Goal: Ask a question

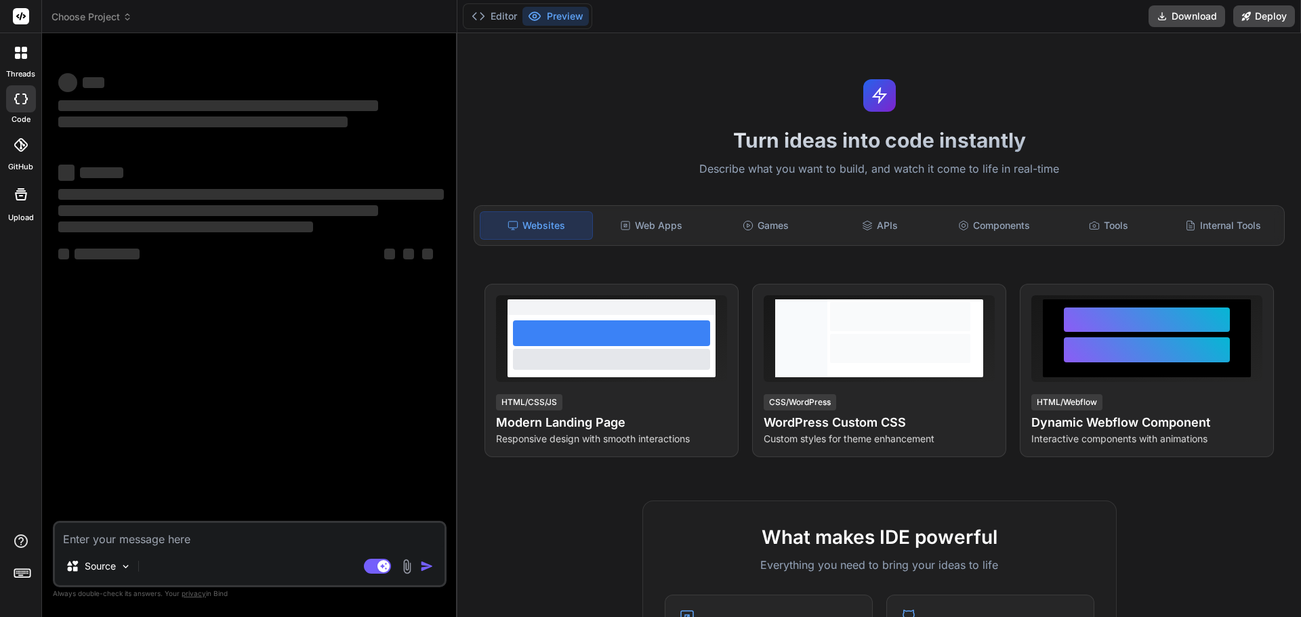
click at [162, 543] on textarea at bounding box center [250, 535] width 390 height 24
type textarea "x"
type textarea "GIVE MORE QUESTIONS ON User Experience and Features"
click at [65, 537] on textarea "GIVE MORE QUESTIONS ON User Experience and Features" at bounding box center [250, 535] width 390 height 24
type textarea "x"
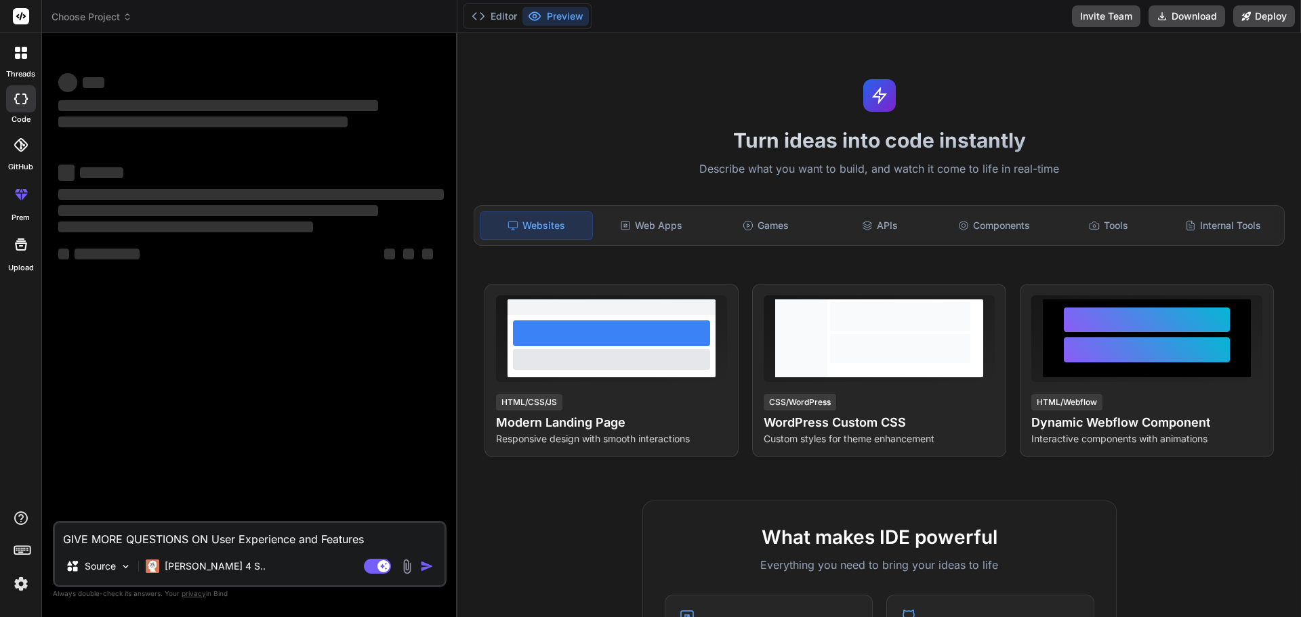
type textarea "GIVE MORE QUESTIONS ON User Experience and Features"
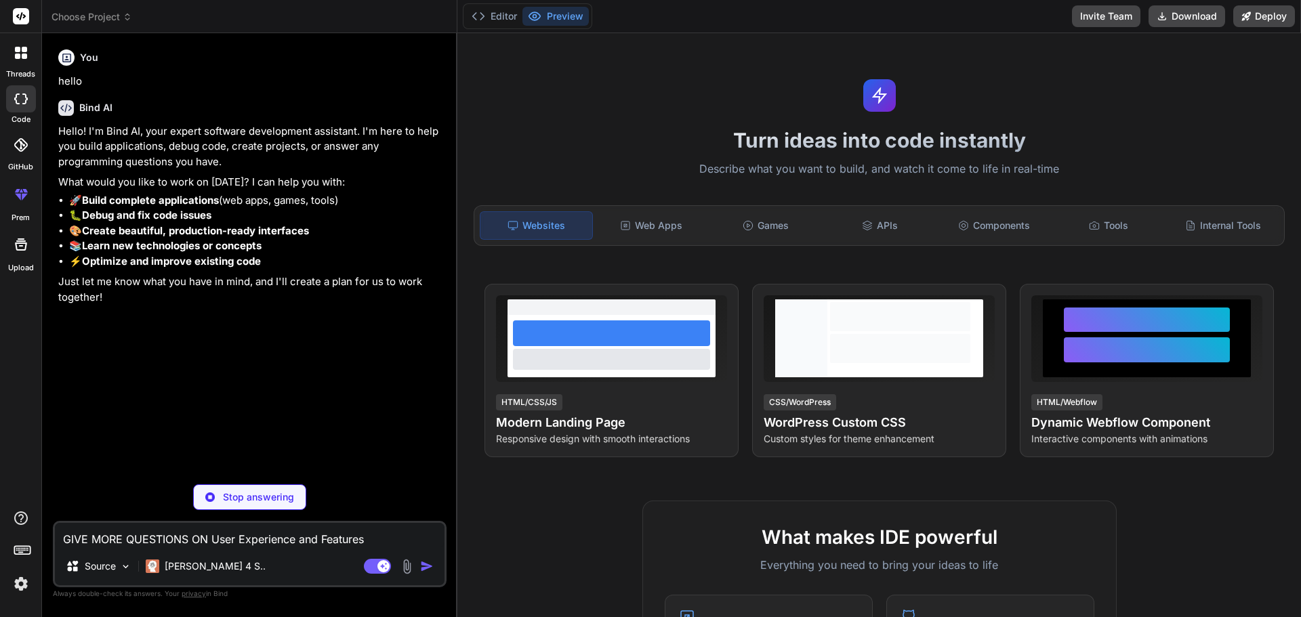
click at [64, 535] on textarea "GIVE MORE QUESTIONS ON User Experience and Features" at bounding box center [250, 535] width 390 height 24
type textarea "x"
paste textarea "i have to create mobile app design like IKEA Kreativ suggest me some question t…"
type textarea "i have to create mobile app design like IKEA Kreativ suggest me some question t…"
type textarea "x"
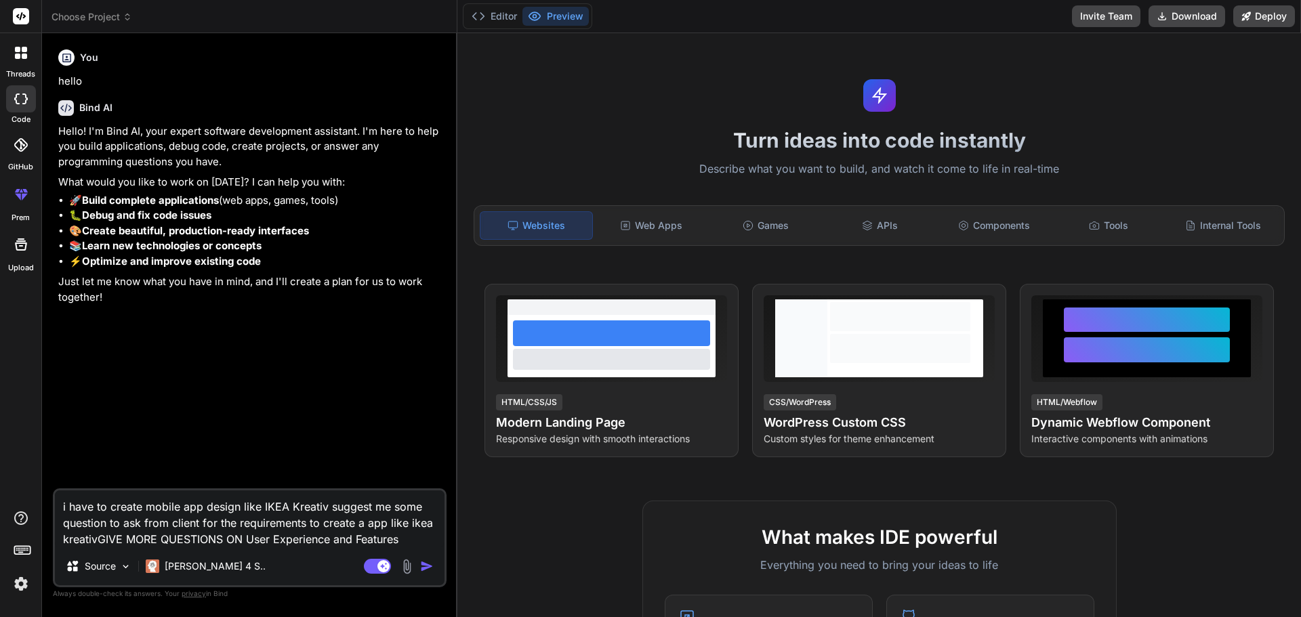
type textarea "i have to create mobile app design like IKEA Kreativ suggest me some question t…"
type textarea "x"
type textarea "i have to create mobile app design like IKEA Kreativ suggest me some question t…"
click at [424, 569] on img "button" at bounding box center [427, 567] width 14 height 14
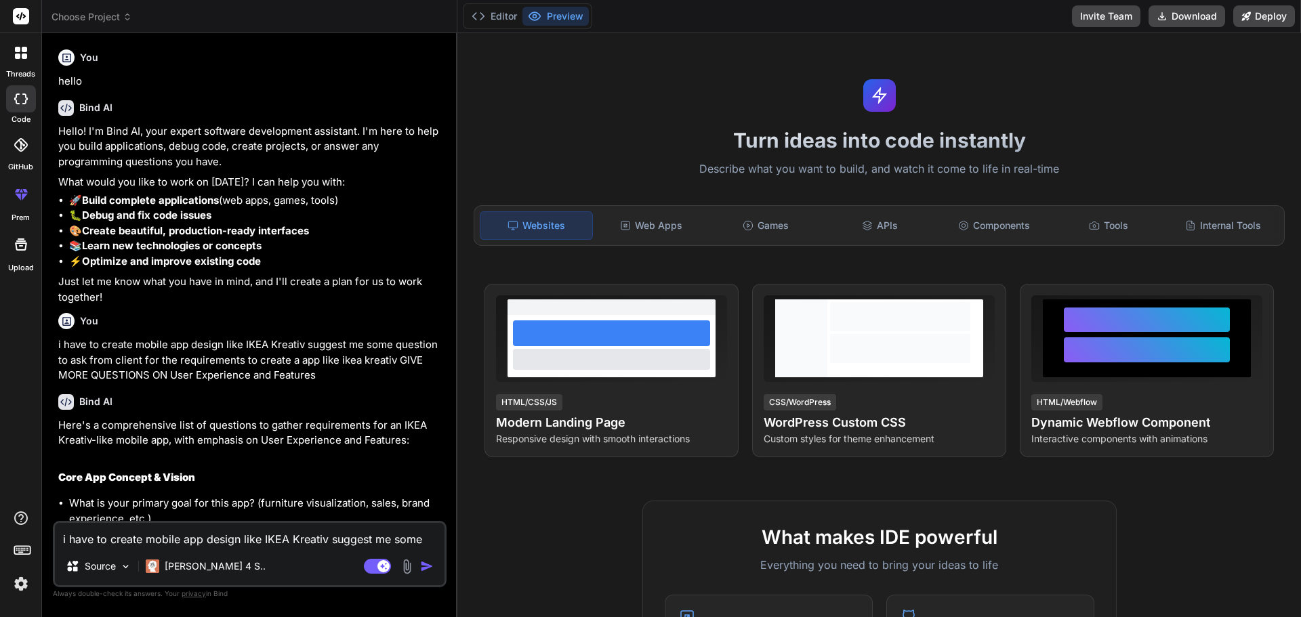
type textarea "x"
